Goal: Complete application form

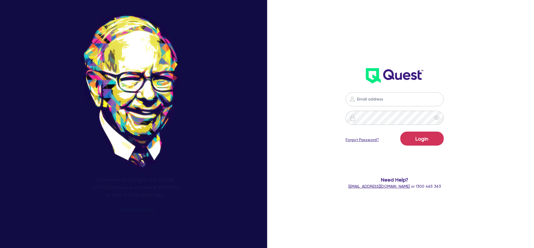
click at [411, 99] on input "email" at bounding box center [395, 99] width 98 height 14
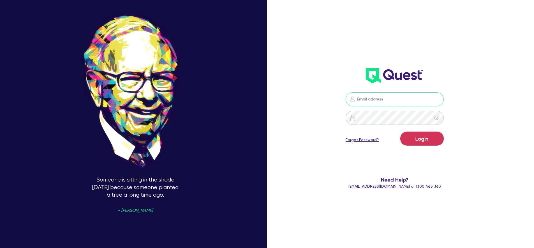
type input "[PERSON_NAME][EMAIL_ADDRESS][PERSON_NAME][DOMAIN_NAME]"
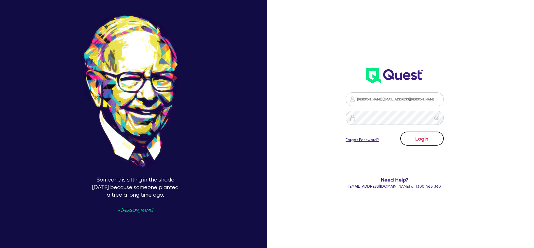
click at [427, 136] on button "Login" at bounding box center [421, 138] width 43 height 14
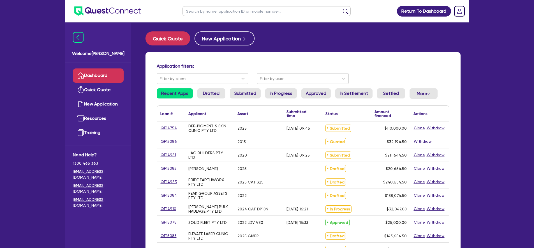
click at [243, 6] on input "text" at bounding box center [266, 11] width 168 height 10
type input "test"
click at [341, 8] on button "submit" at bounding box center [345, 12] width 9 height 8
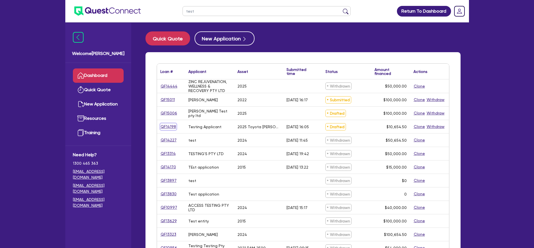
click at [170, 126] on link "QF14198" at bounding box center [168, 126] width 16 height 6
select select "CARS_AND_LIGHT_TRUCKS"
select select "PASSENGER_VEHICLES"
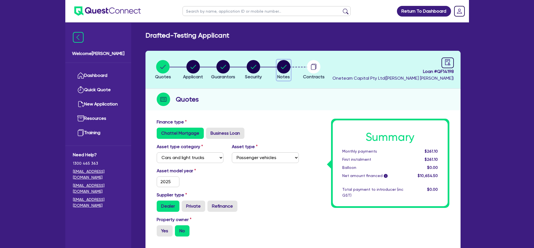
click at [282, 68] on circle "button" at bounding box center [283, 66] width 13 height 13
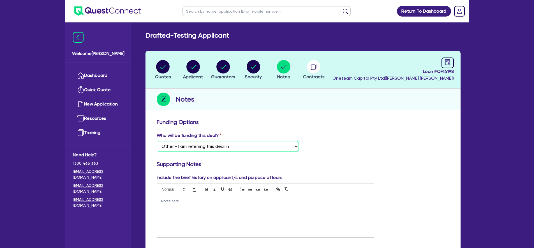
click at [258, 147] on select "Select I want Quest to fund 100% I will fund 100% I will co-fund with Quest Oth…" at bounding box center [228, 146] width 142 height 11
select select "Quest Finance - Platform CoFunding"
click at [157, 141] on select "Select I want Quest to fund 100% I will fund 100% I will co-fund with Quest Oth…" at bounding box center [228, 146] width 142 height 11
click at [325, 150] on input "text" at bounding box center [340, 146] width 67 height 11
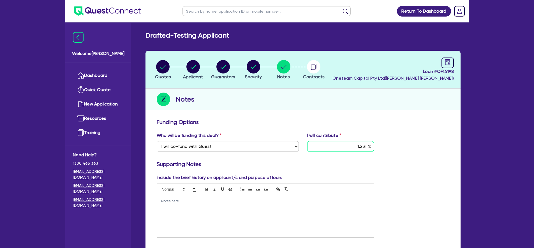
type input "1,231"
click at [249, 63] on circle "button" at bounding box center [253, 66] width 13 height 13
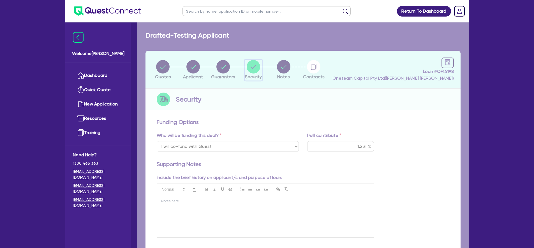
select select "CARS_AND_LIGHT_TRUCKS"
select select "PASSENGER_VEHICLES"
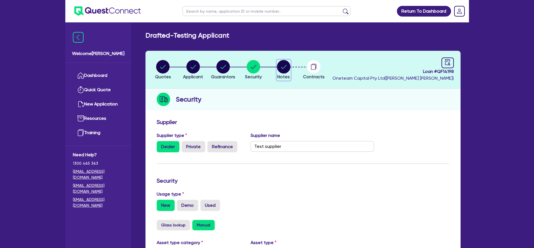
click at [286, 66] on circle "button" at bounding box center [283, 66] width 13 height 13
select select "Quest Finance - Platform CoFunding"
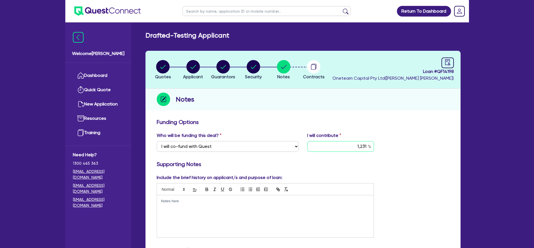
click at [361, 146] on input "1,231" at bounding box center [340, 146] width 67 height 11
type input "123"
click at [378, 121] on h3 "Funding Options" at bounding box center [303, 122] width 293 height 7
click at [248, 68] on circle "button" at bounding box center [253, 66] width 13 height 13
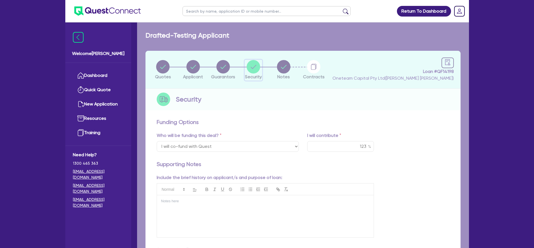
select select "CARS_AND_LIGHT_TRUCKS"
select select "PASSENGER_VEHICLES"
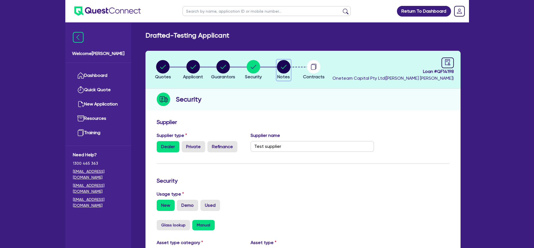
click at [277, 66] on circle "button" at bounding box center [283, 66] width 13 height 13
select select "Quest Finance - Platform CoFunding"
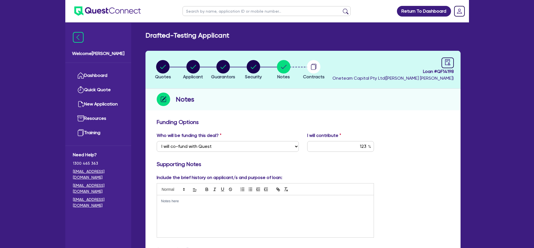
click at [290, 94] on div "Notes" at bounding box center [302, 100] width 315 height 22
click at [109, 78] on link "Dashboard" at bounding box center [98, 75] width 51 height 14
